Goal: Find specific page/section: Find specific page/section

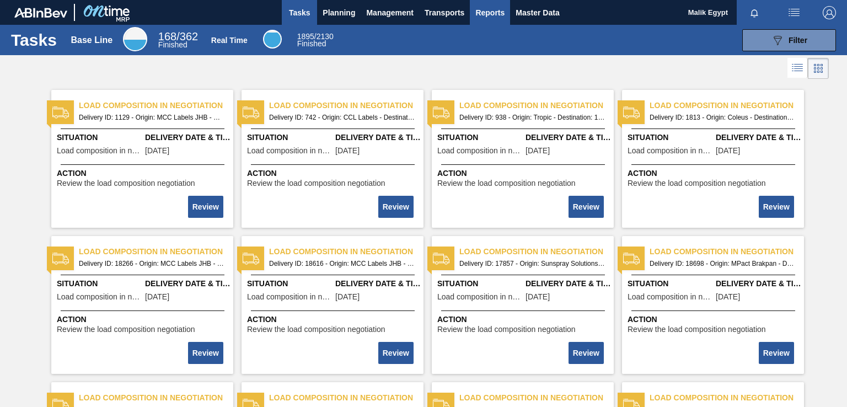
click at [481, 12] on span "Reports" at bounding box center [489, 12] width 29 height 13
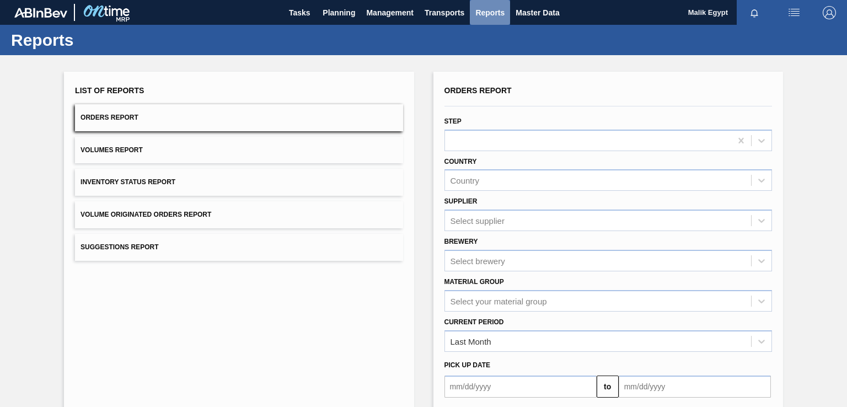
click at [491, 12] on span "Reports" at bounding box center [489, 12] width 29 height 13
click at [340, 9] on span "Planning" at bounding box center [338, 12] width 33 height 13
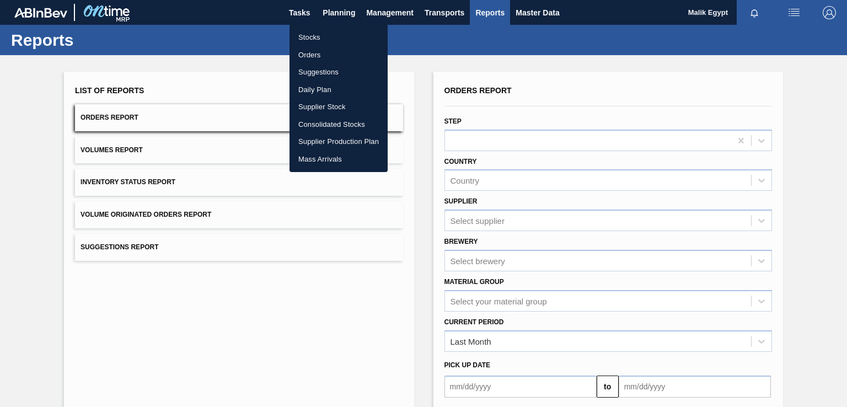
click at [313, 36] on li "Stocks" at bounding box center [338, 38] width 98 height 18
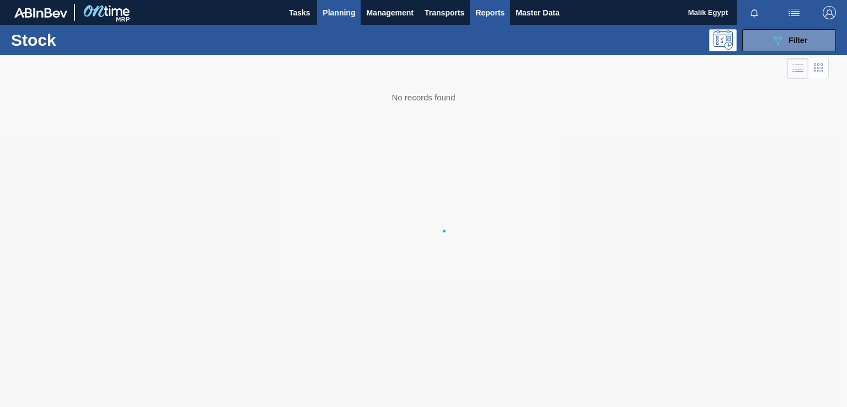
click at [487, 10] on span "Reports" at bounding box center [489, 12] width 29 height 13
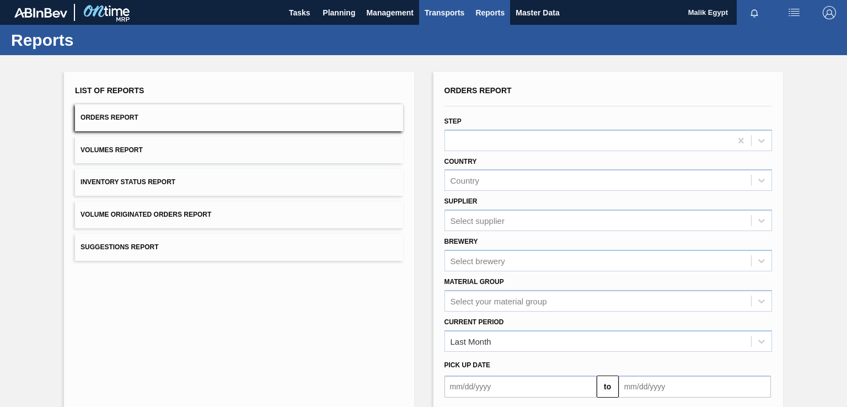
click at [448, 9] on span "Transports" at bounding box center [444, 12] width 40 height 13
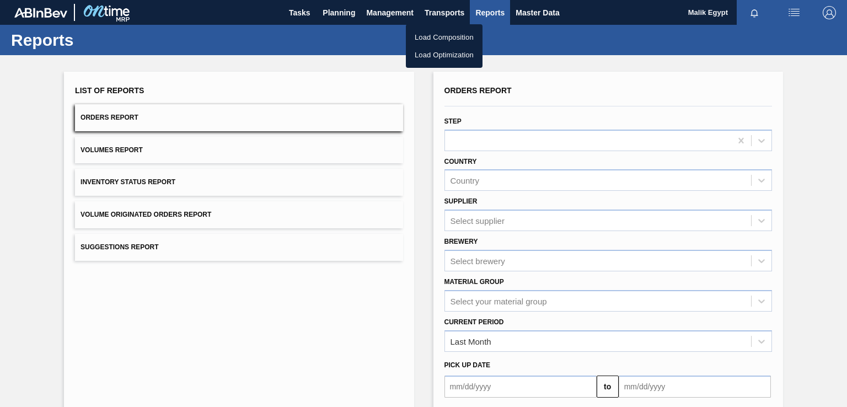
click at [331, 10] on div at bounding box center [423, 203] width 847 height 407
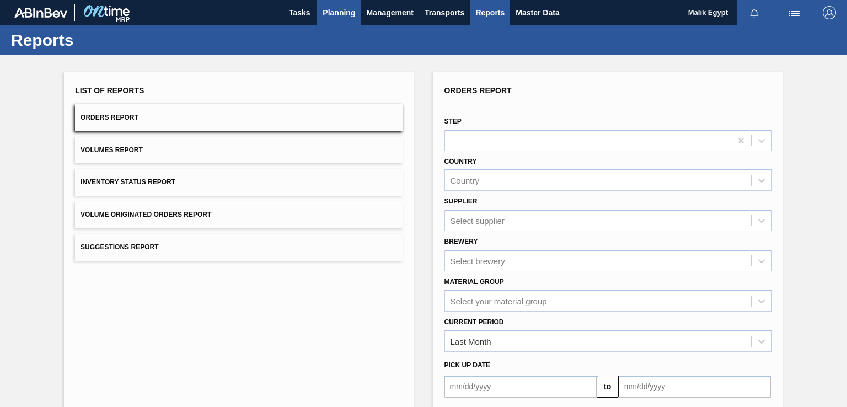
click at [338, 11] on span "Planning" at bounding box center [338, 12] width 33 height 13
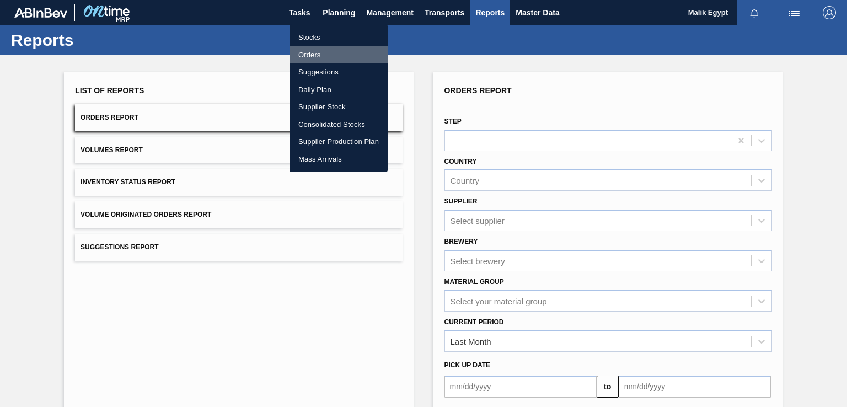
click at [315, 55] on li "Orders" at bounding box center [338, 55] width 98 height 18
